Goal: Transaction & Acquisition: Register for event/course

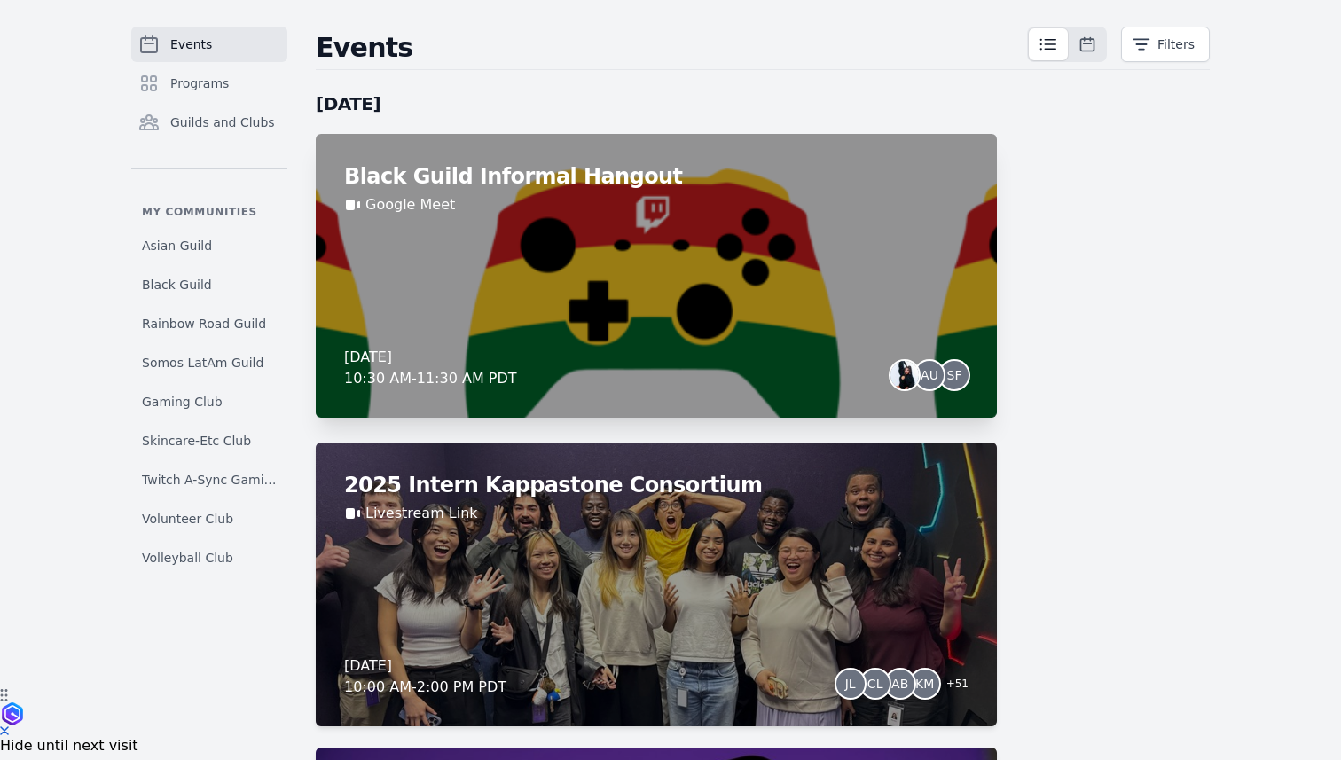
scroll to position [70, 0]
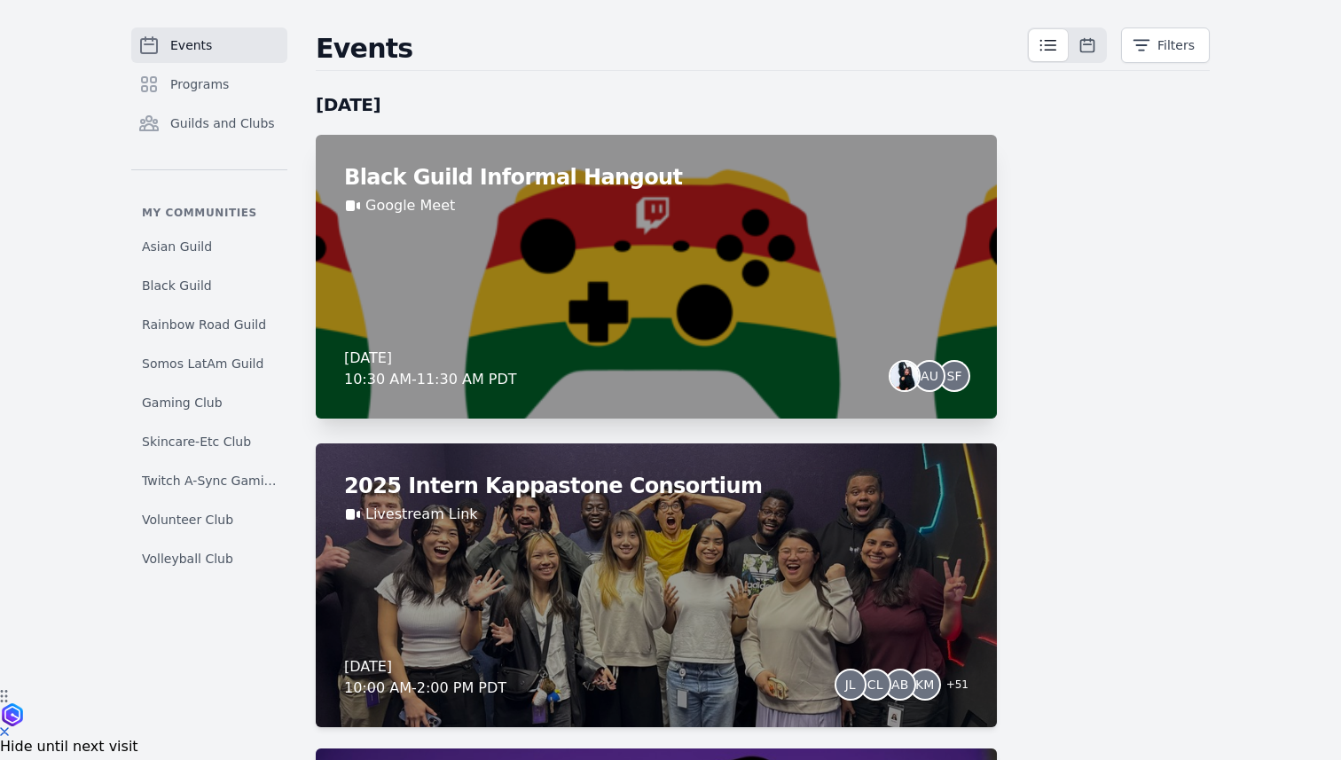
click at [717, 361] on div "[DATE] 10:30 AM - 11:30 AM PDT AU SF" at bounding box center [656, 369] width 624 height 43
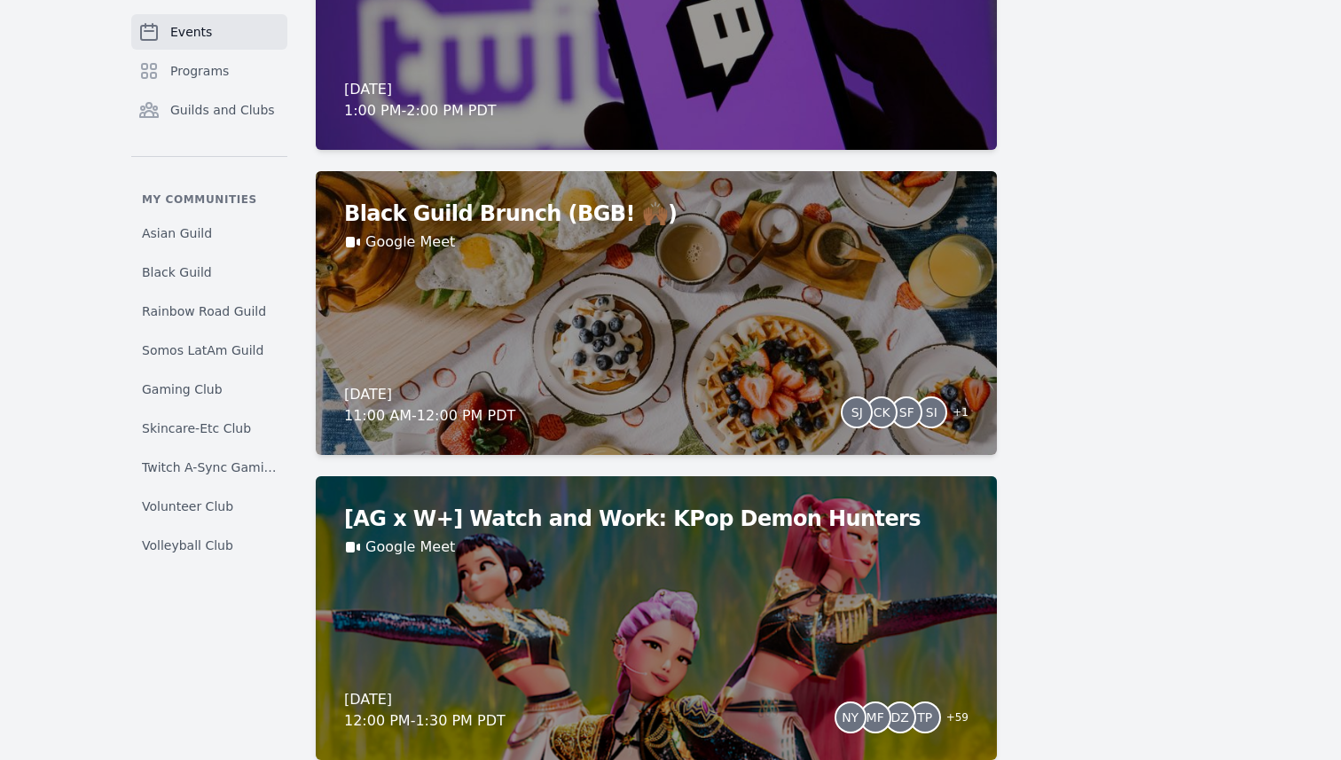
scroll to position [1029, 0]
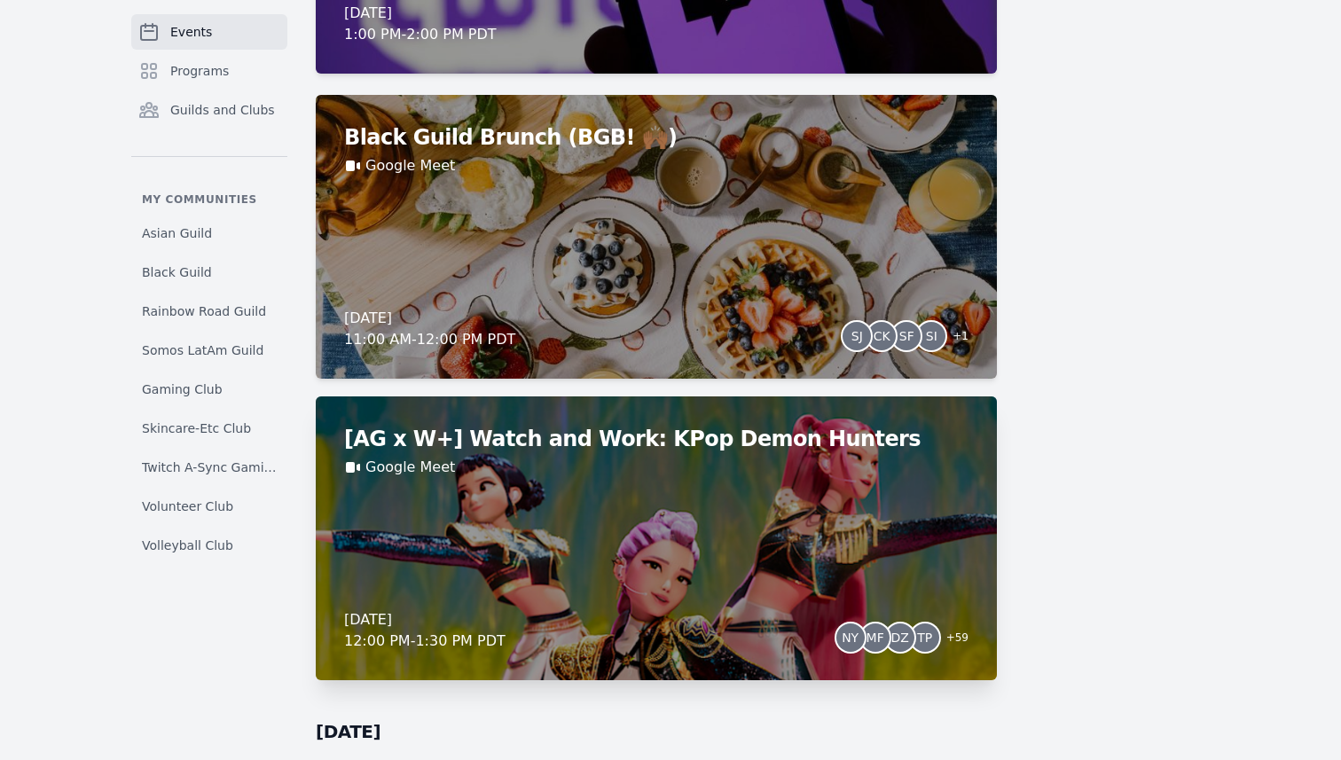
click at [869, 569] on div "[AG x W+] Watch and Work: KPop Demon Hunters Google Meet [DATE] 12:00 PM - 1:30…" at bounding box center [656, 539] width 681 height 284
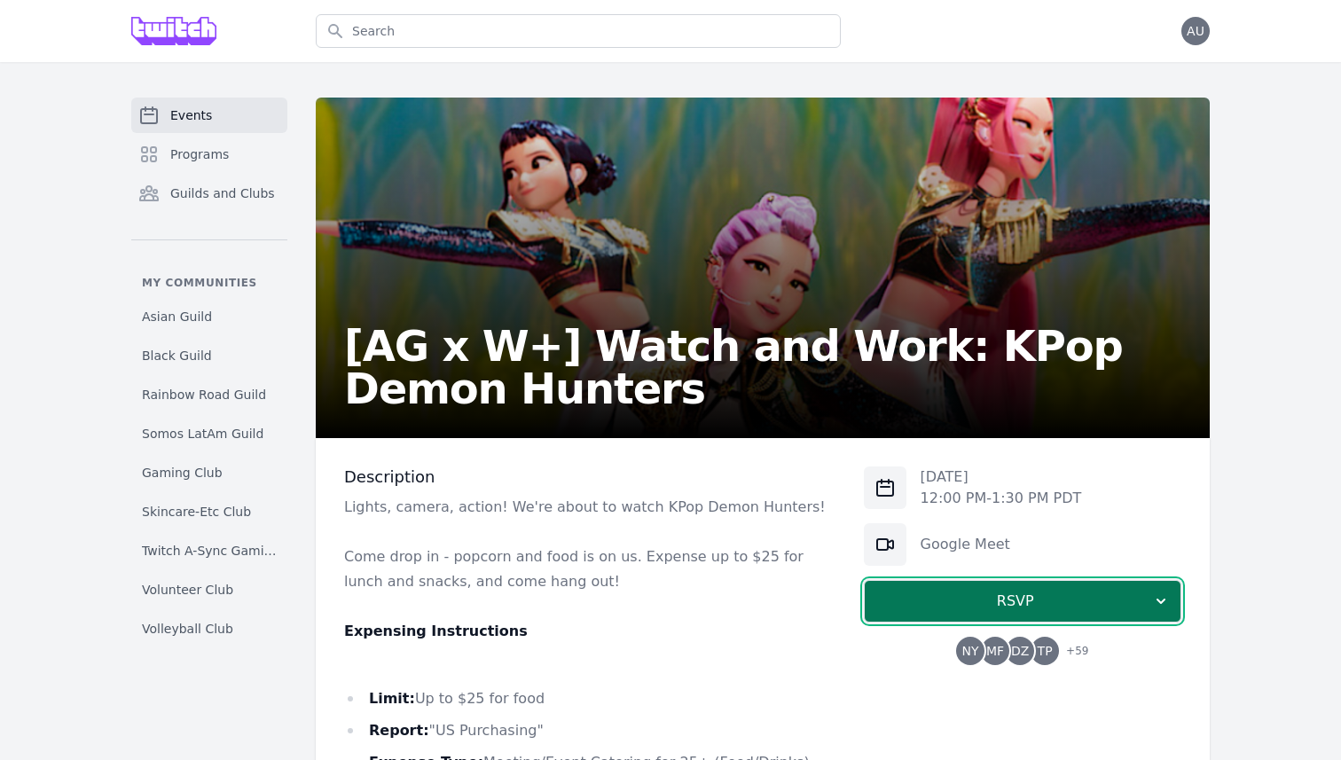
click at [1031, 602] on span "RSVP" at bounding box center [1015, 601] width 273 height 21
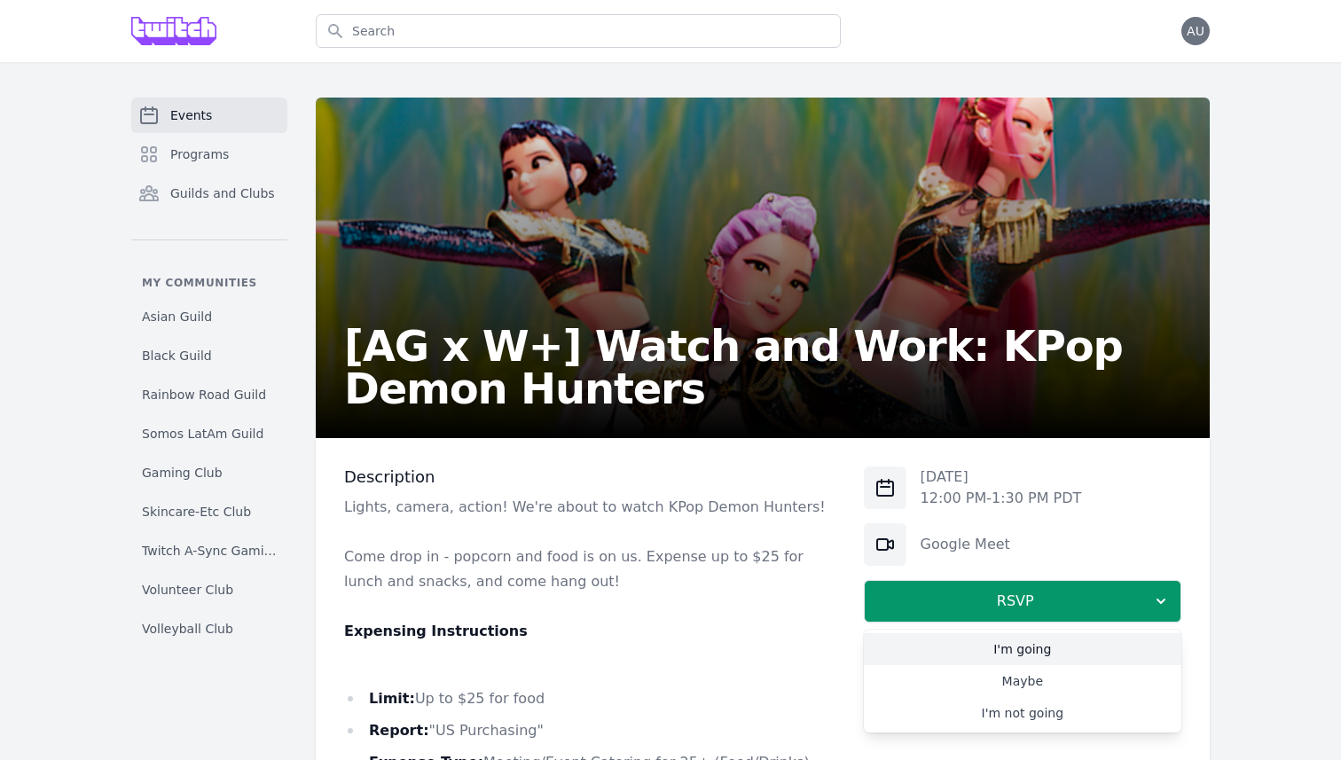
click at [1041, 642] on link "I'm going" at bounding box center [1023, 649] width 318 height 32
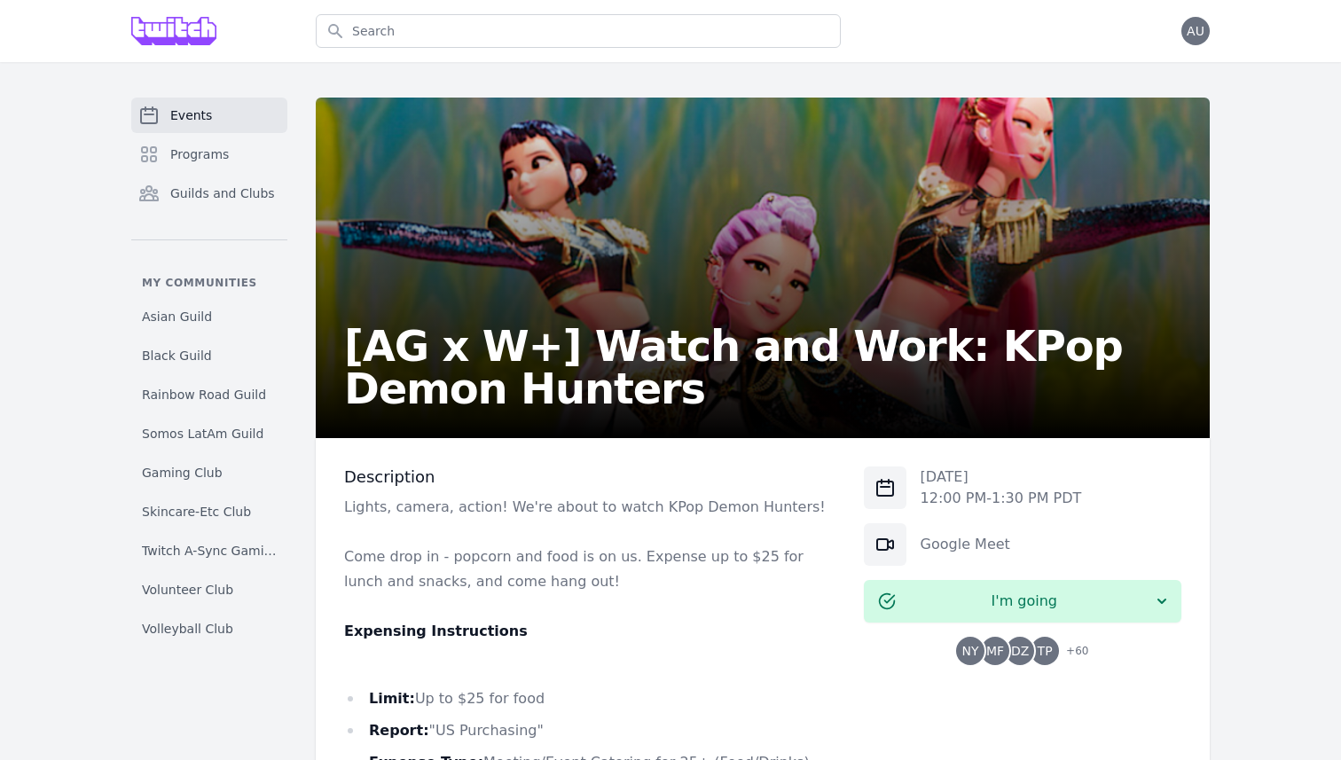
click at [217, 14] on div at bounding box center [209, 31] width 156 height 62
click at [205, 31] on img at bounding box center [173, 31] width 85 height 28
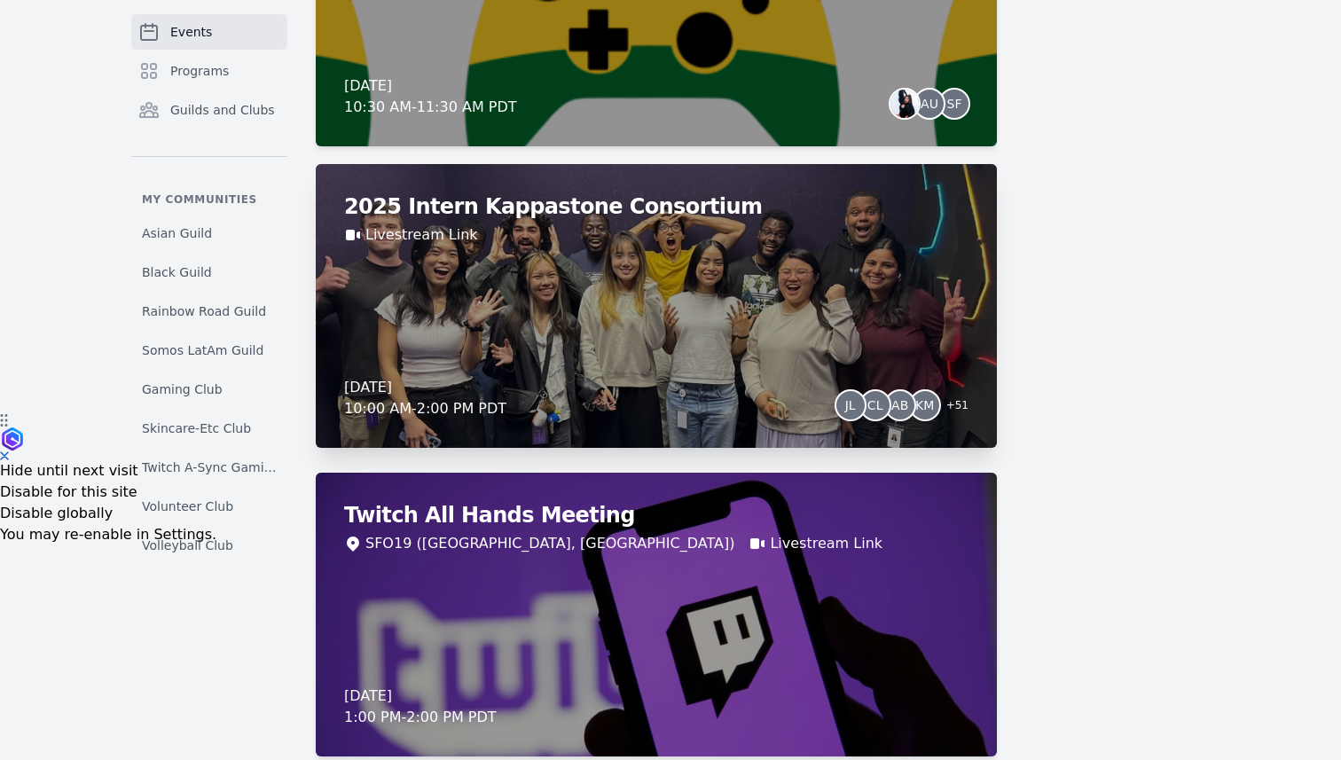
scroll to position [338, 0]
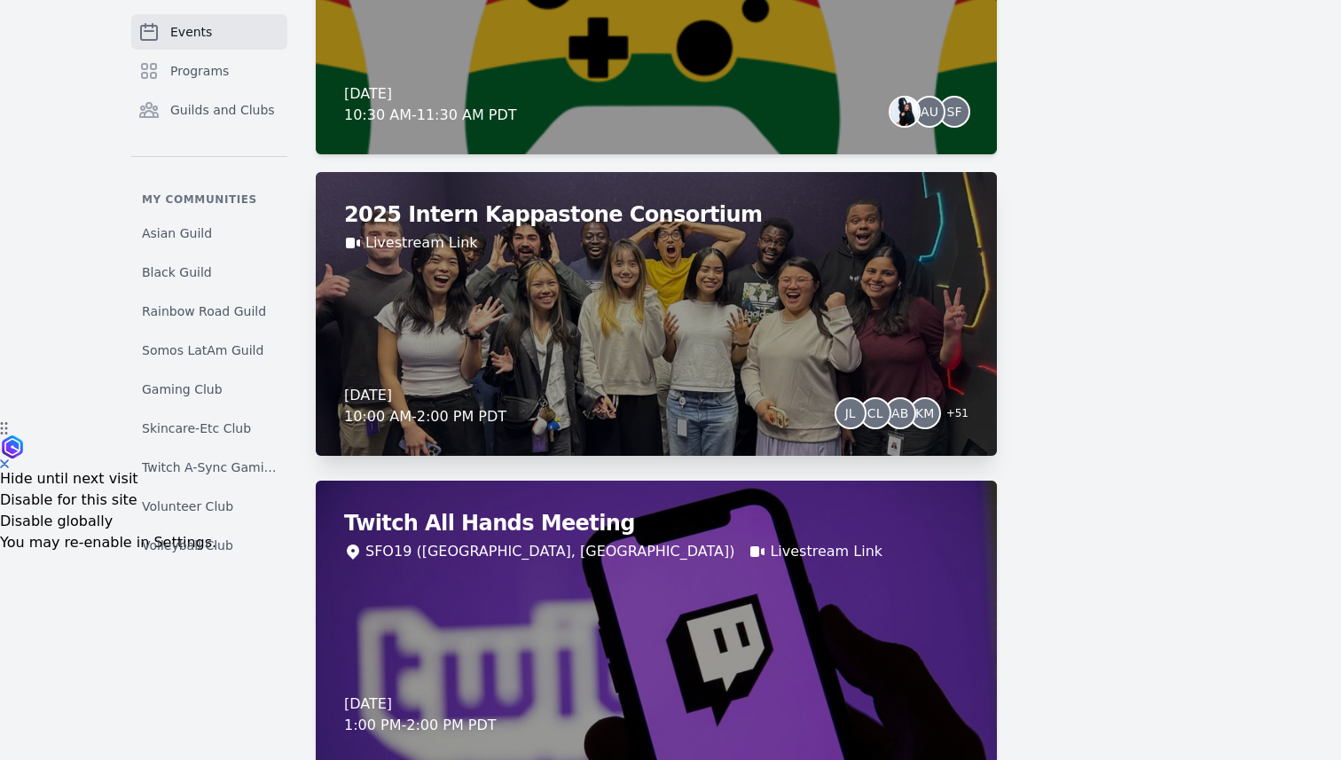
click at [602, 437] on div "2025 Intern Kappastone Consortium Livestream Link Wednesday, August 27, 2025 10…" at bounding box center [656, 314] width 681 height 284
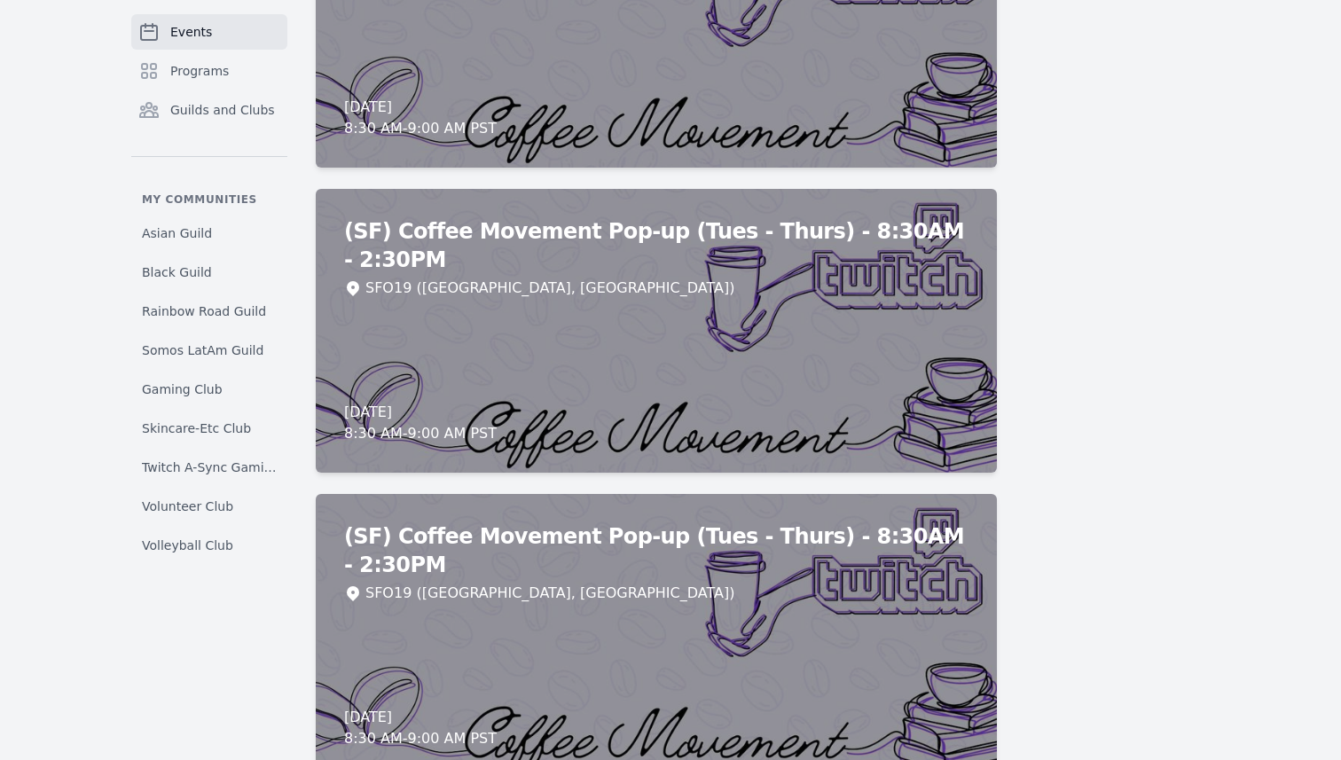
scroll to position [9051, 0]
